Goal: Check status: Check status

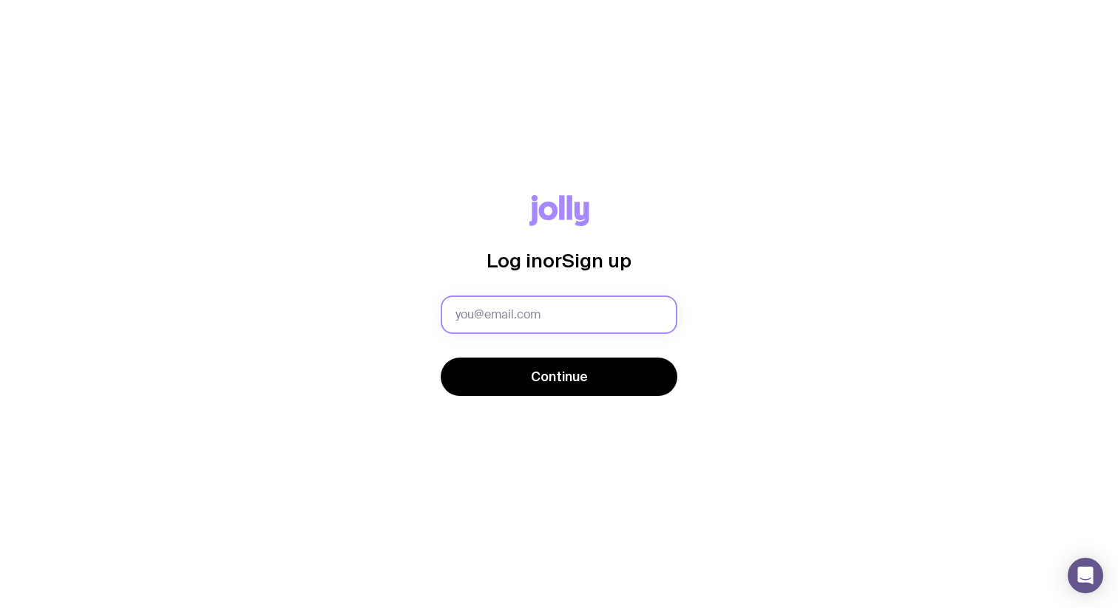
click at [529, 312] on input "text" at bounding box center [559, 315] width 237 height 38
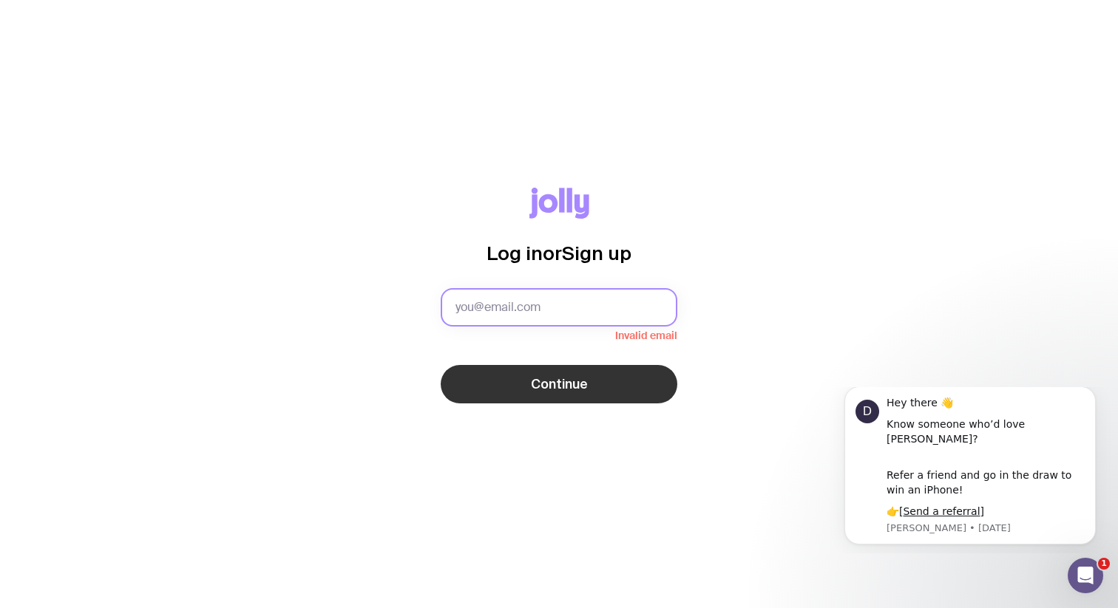
type input "[EMAIL_ADDRESS][DOMAIN_NAME]"
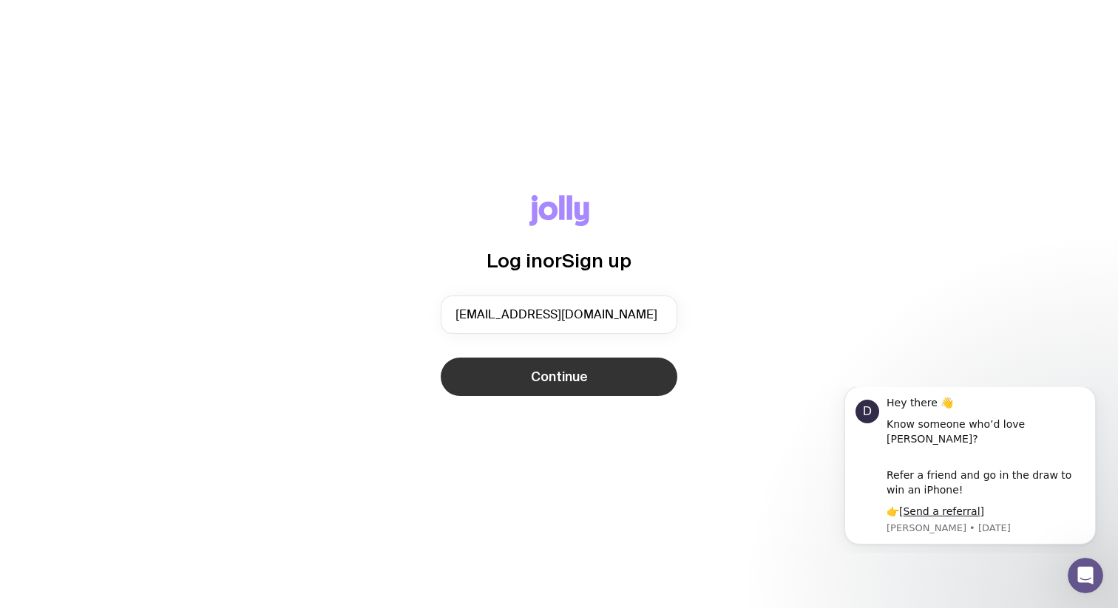
click at [595, 367] on button "Continue" at bounding box center [559, 377] width 237 height 38
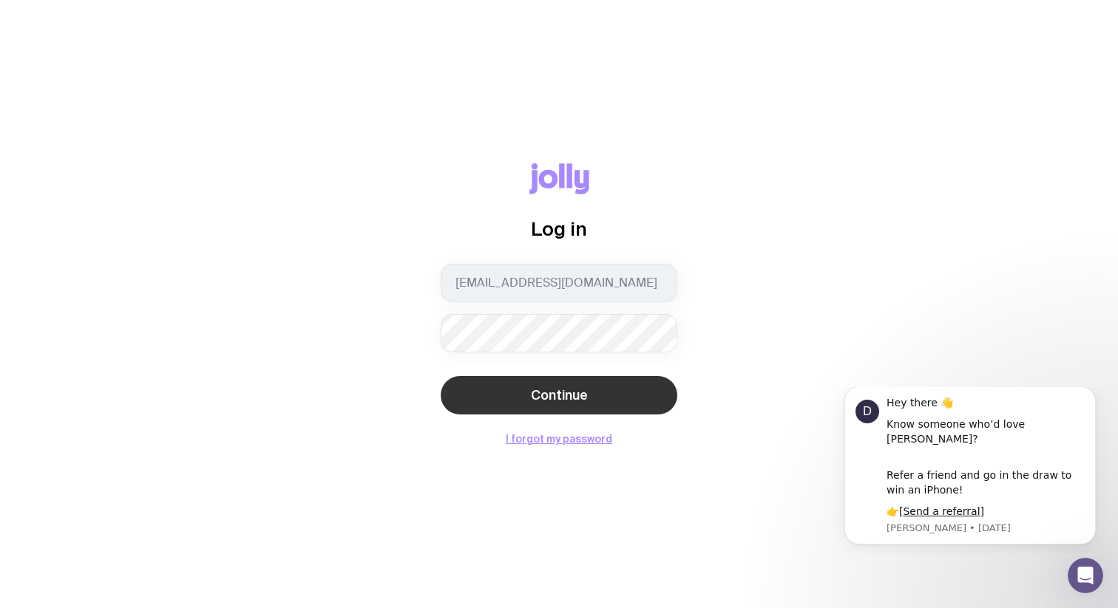
click at [558, 387] on span "Continue" at bounding box center [559, 396] width 57 height 18
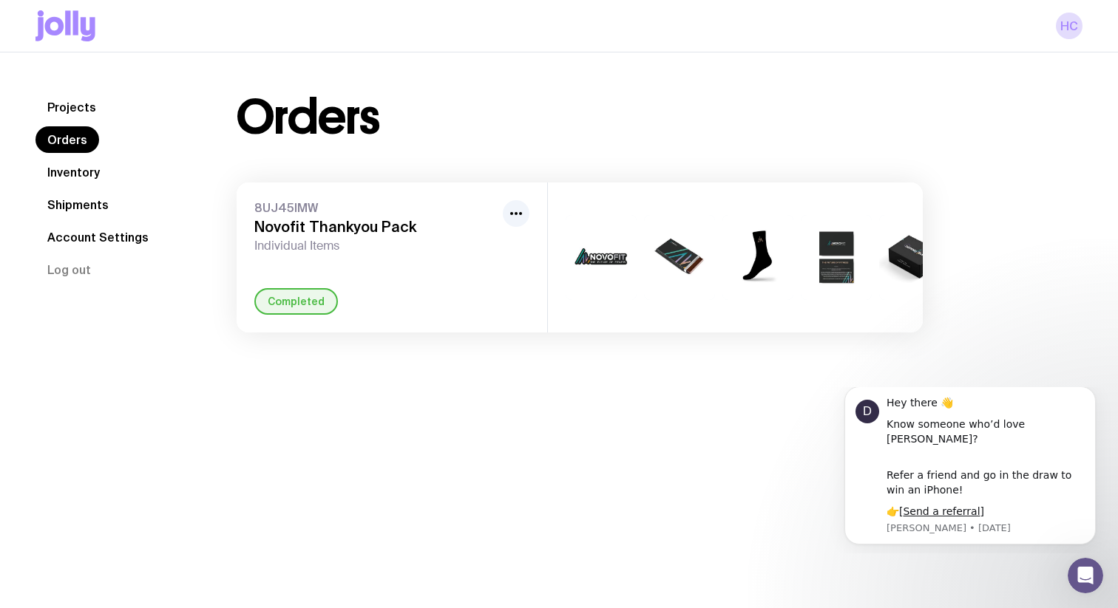
click at [72, 199] on link "Shipments" at bounding box center [77, 204] width 85 height 27
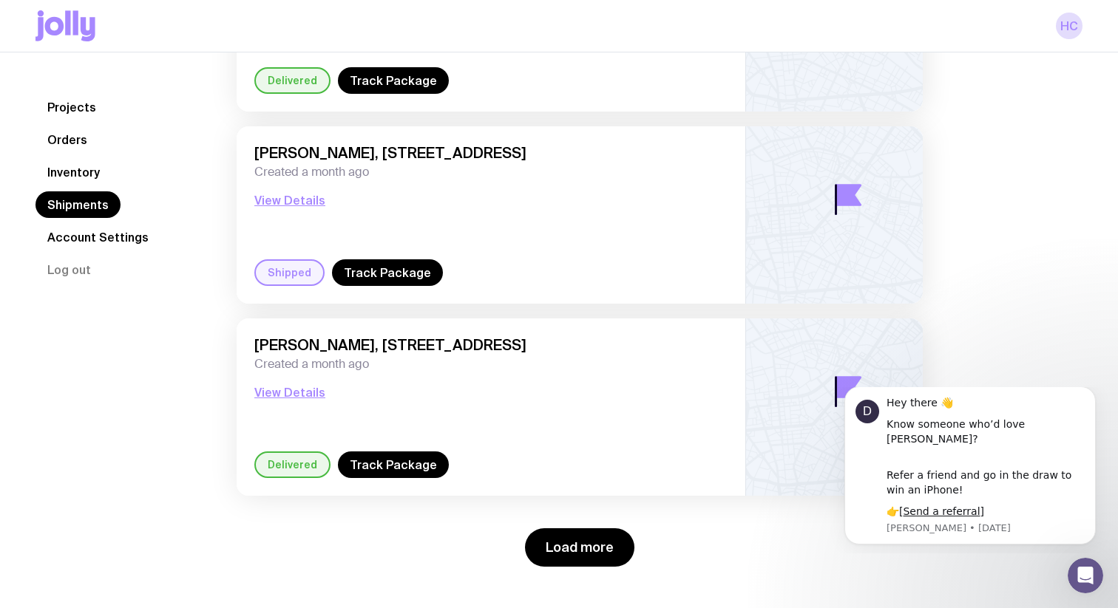
scroll to position [1979, 0]
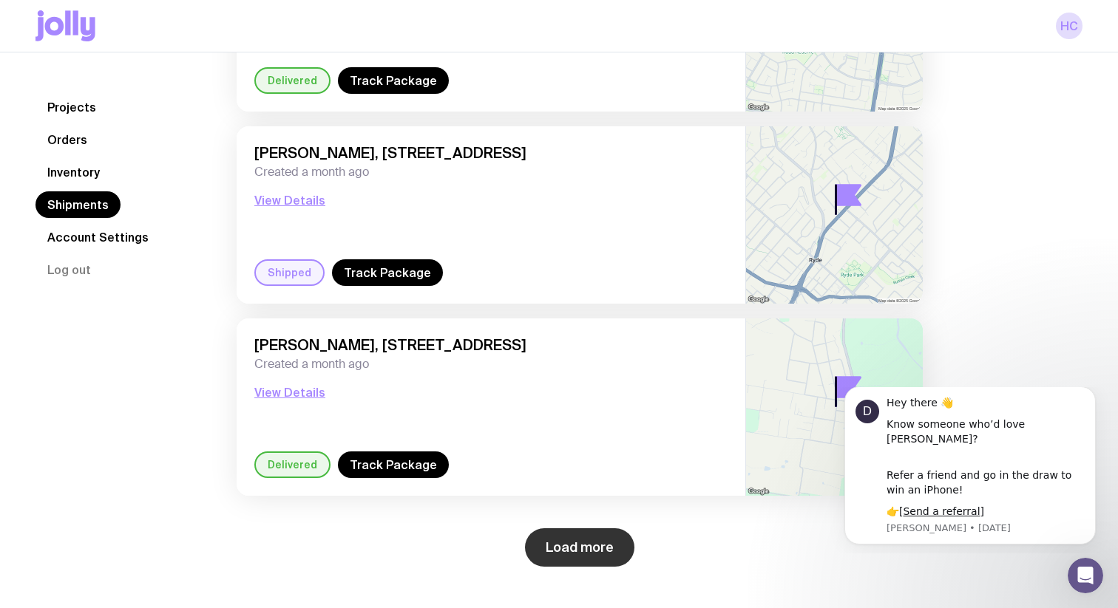
click at [574, 529] on button "Load more" at bounding box center [579, 548] width 109 height 38
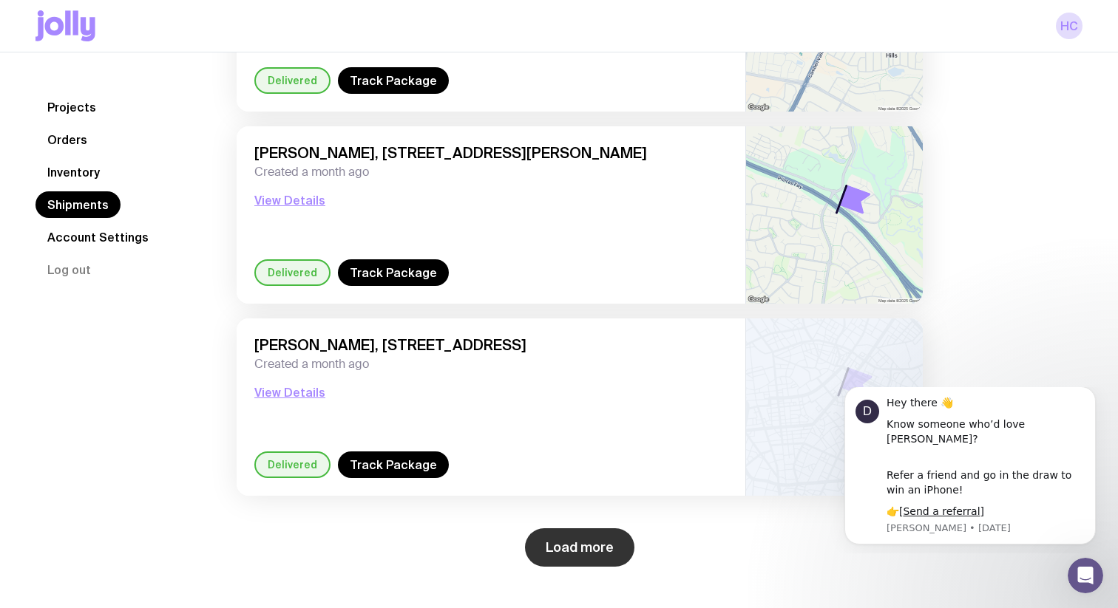
click at [580, 552] on button "Load more" at bounding box center [579, 548] width 109 height 38
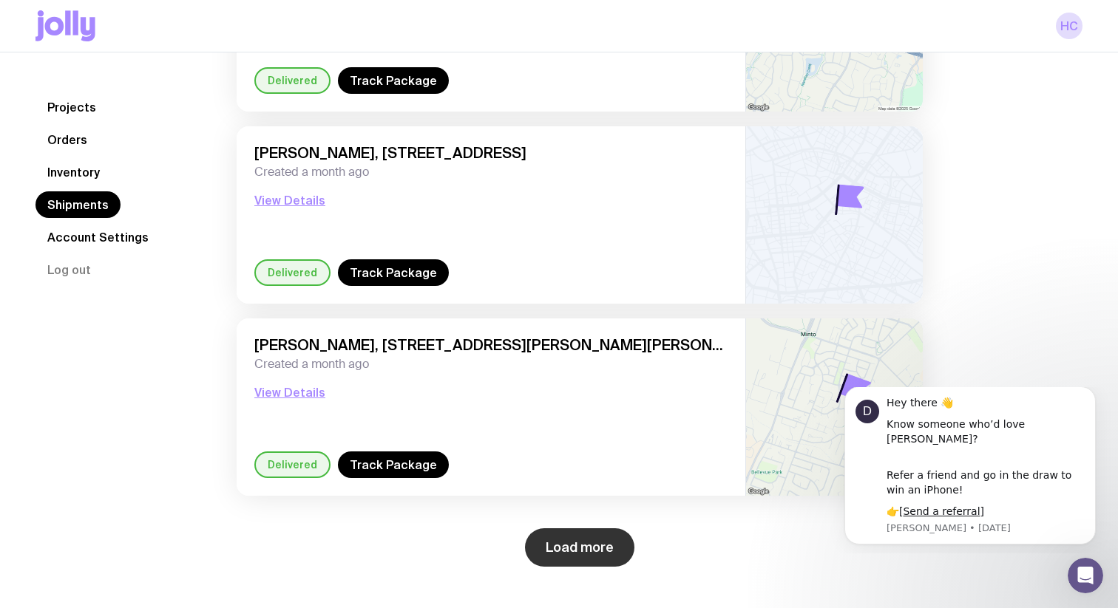
click at [588, 539] on button "Load more" at bounding box center [579, 548] width 109 height 38
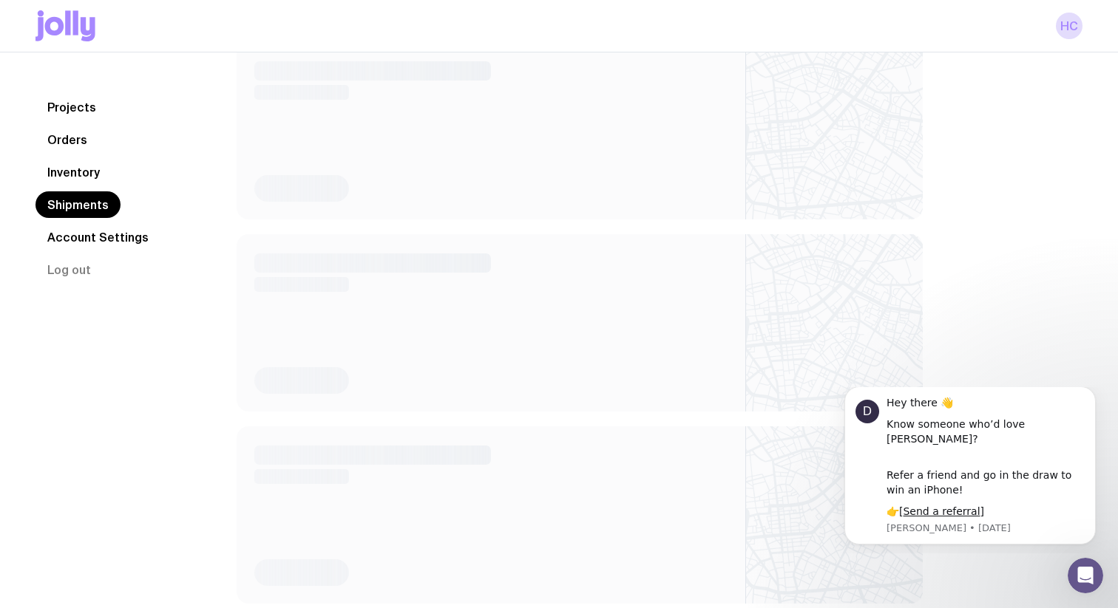
scroll to position [6015, 0]
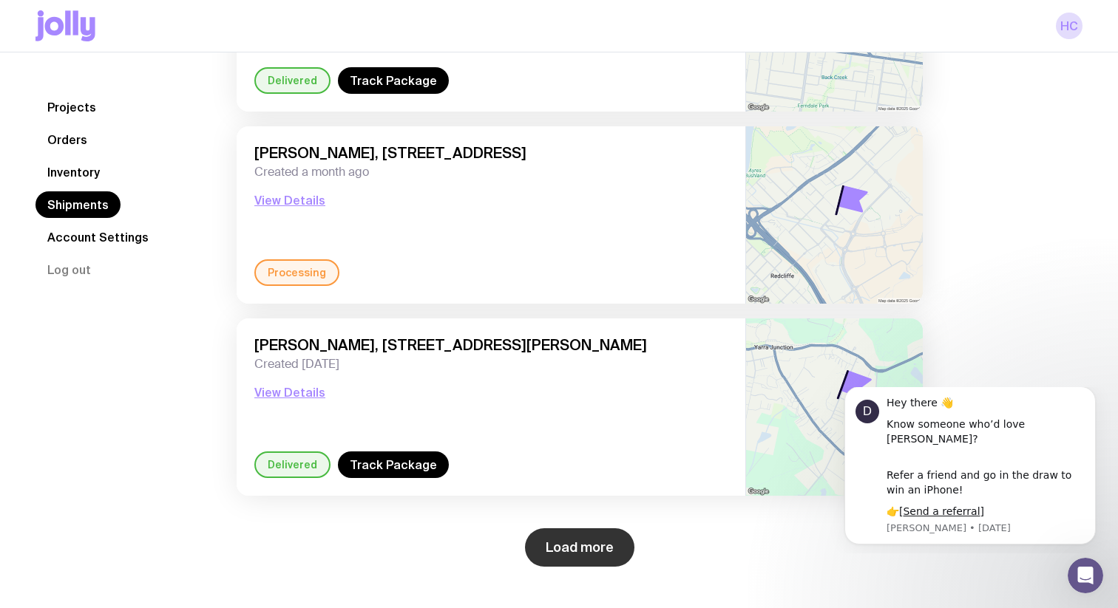
click at [585, 541] on button "Load more" at bounding box center [579, 548] width 109 height 38
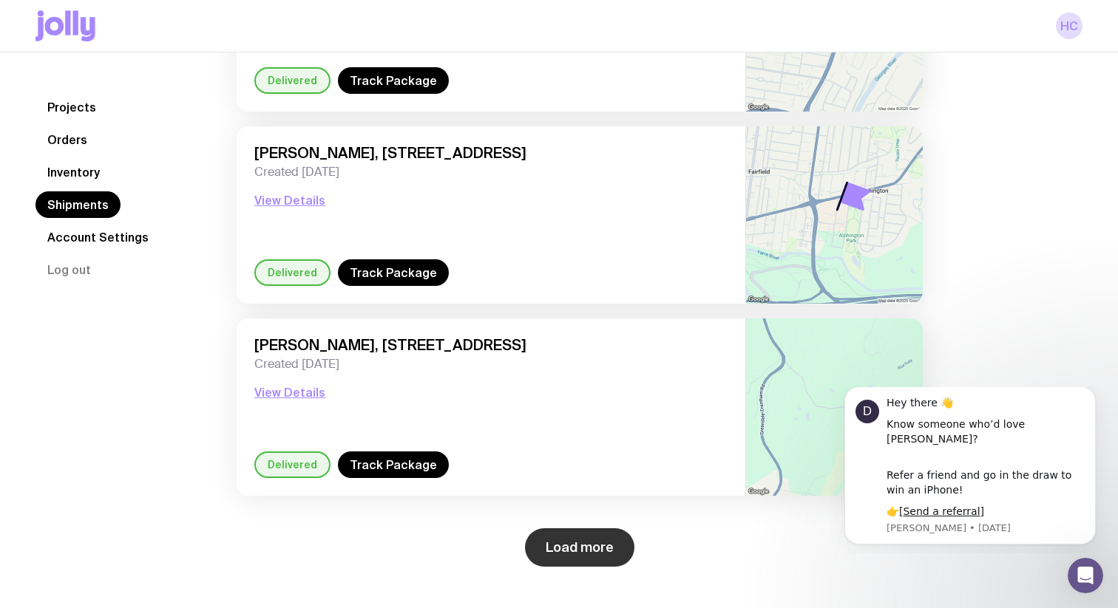
click at [589, 551] on button "Load more" at bounding box center [579, 548] width 109 height 38
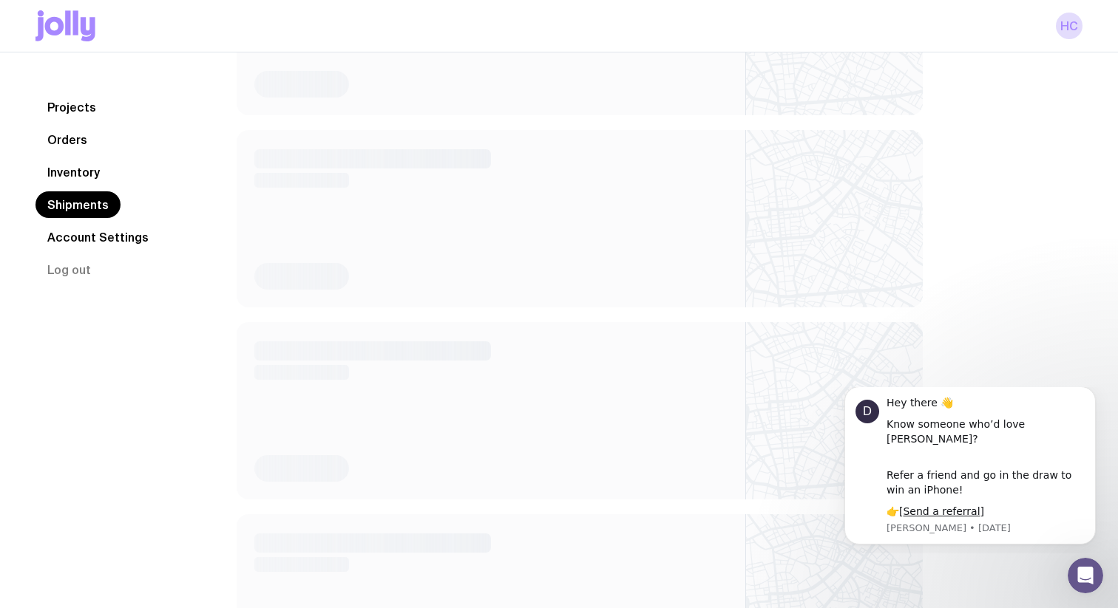
scroll to position [9476, 0]
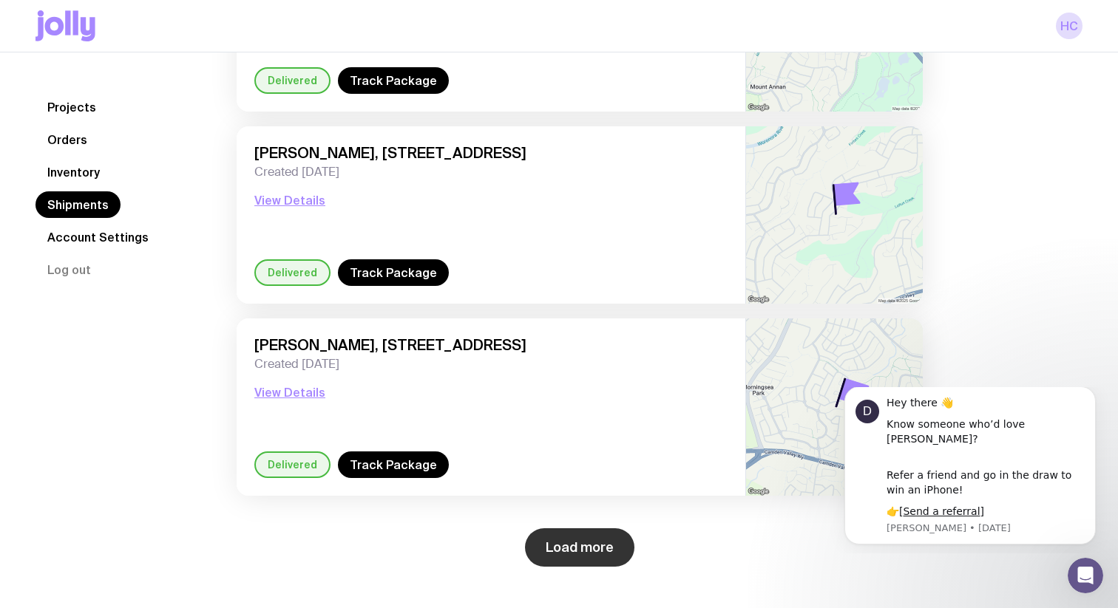
click at [574, 540] on button "Load more" at bounding box center [579, 548] width 109 height 38
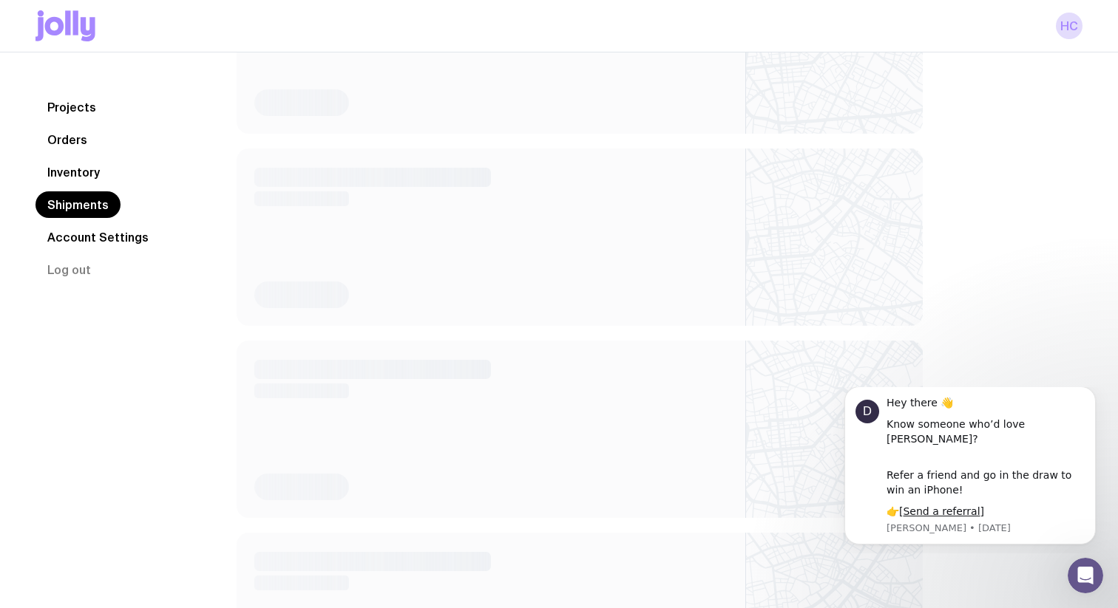
scroll to position [10629, 0]
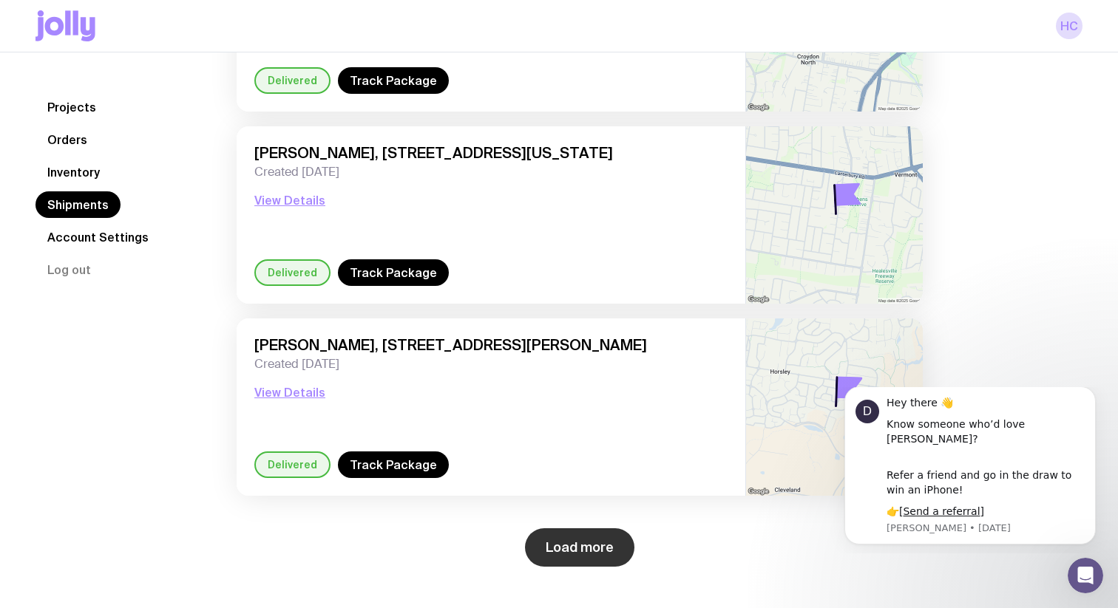
click at [596, 556] on button "Load more" at bounding box center [579, 548] width 109 height 38
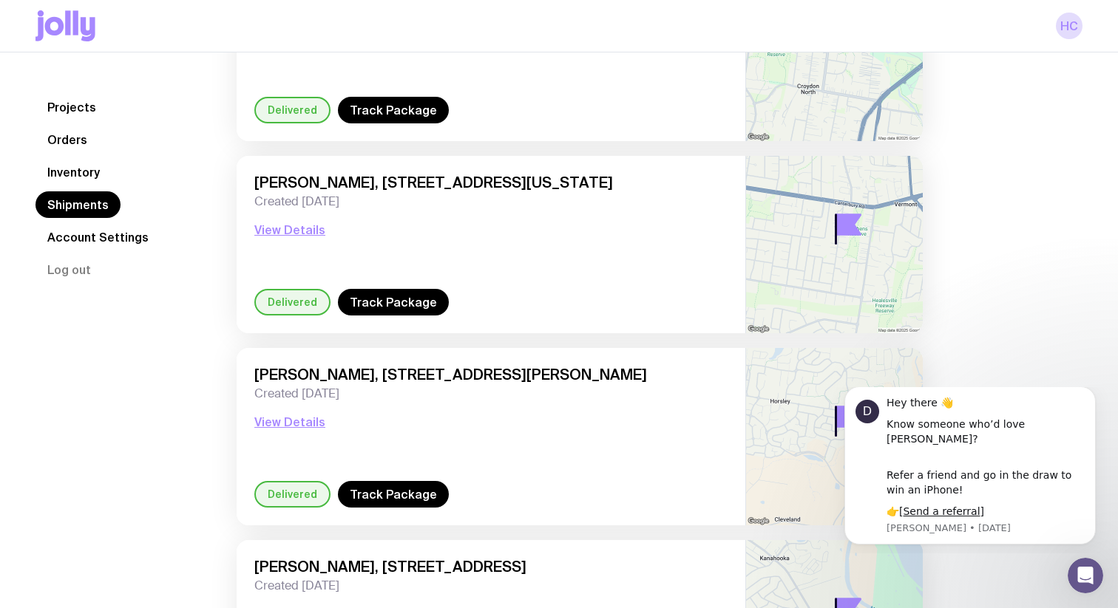
scroll to position [10462, 0]
